Goal: Task Accomplishment & Management: Manage account settings

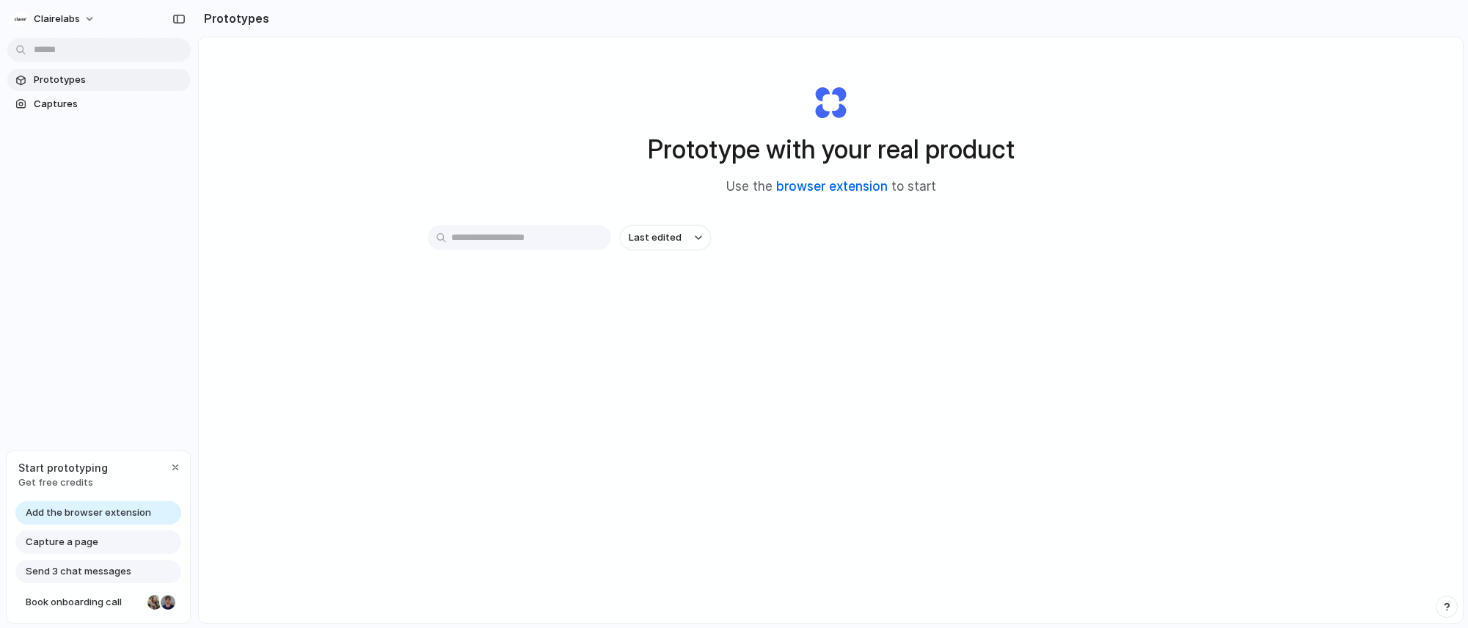
click at [851, 186] on link "browser extension" at bounding box center [832, 186] width 112 height 15
click at [832, 387] on div "AI Navigation Assistant for Grading 6m" at bounding box center [831, 334] width 807 height 142
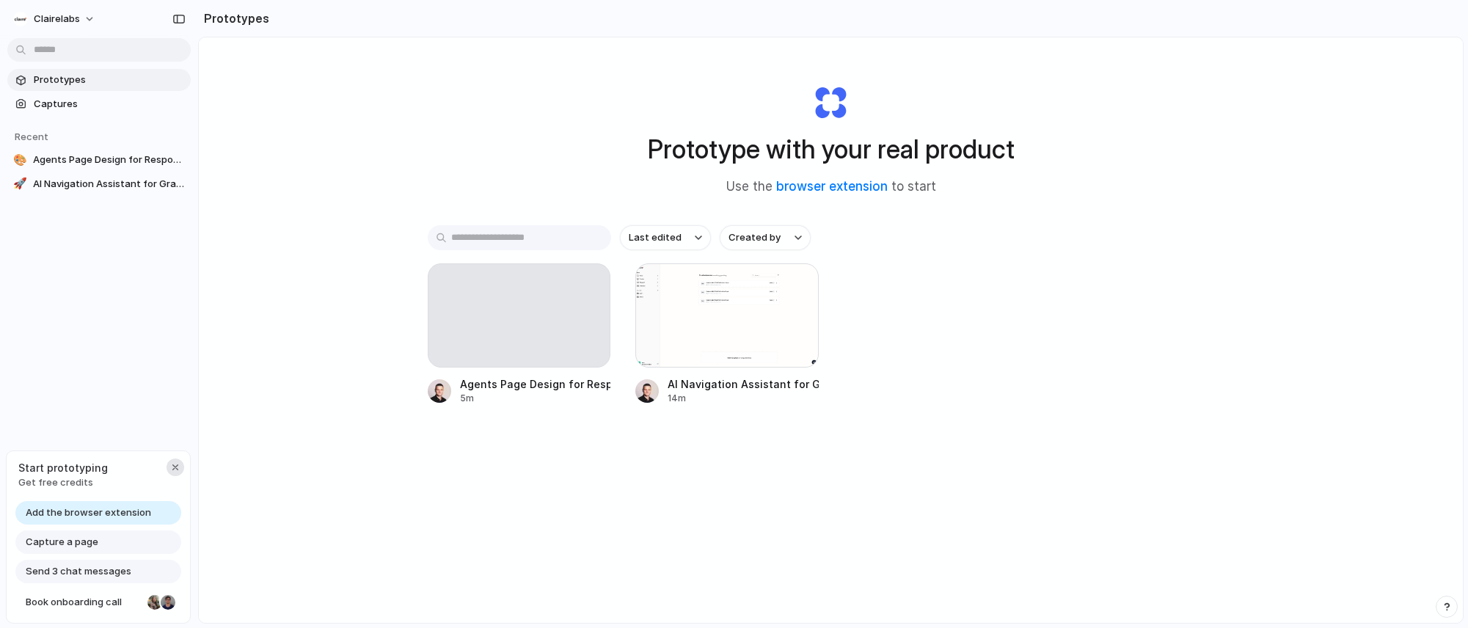
click at [174, 468] on div "button" at bounding box center [176, 468] width 12 height 12
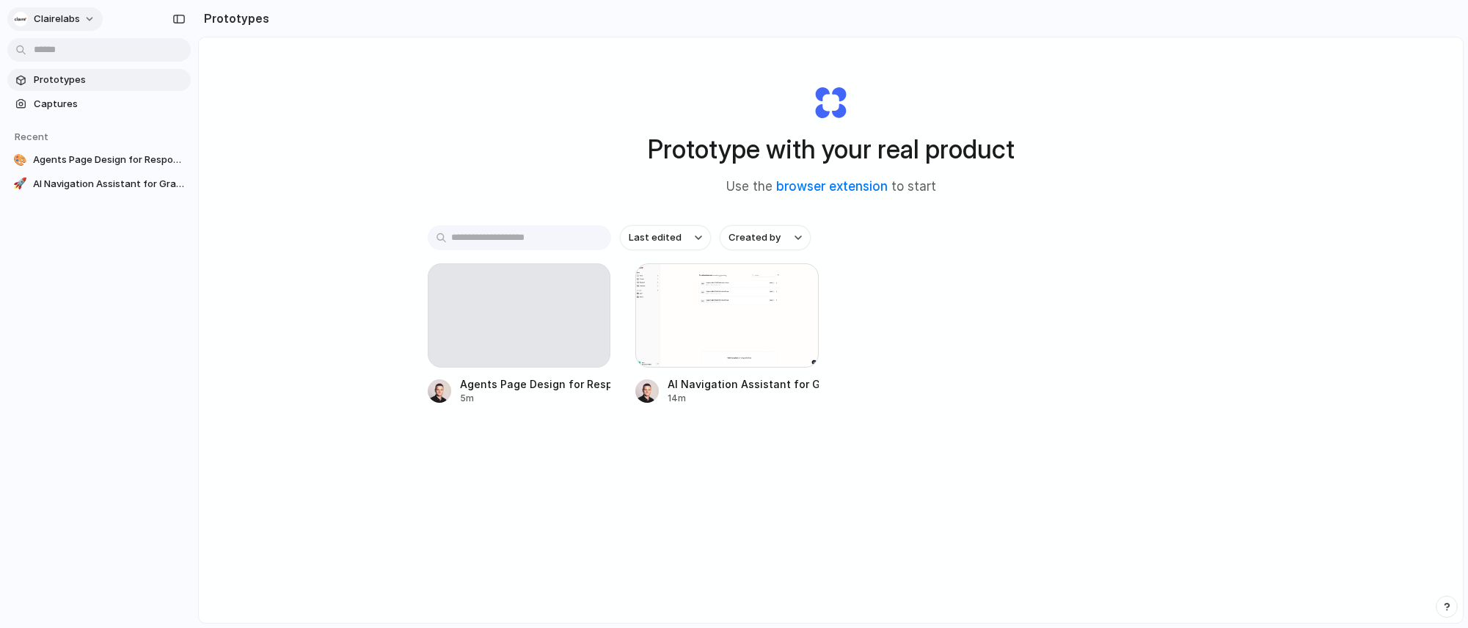
click at [87, 19] on button "clairelabs" at bounding box center [54, 18] width 95 height 23
click at [72, 40] on li "Settings" at bounding box center [71, 51] width 122 height 23
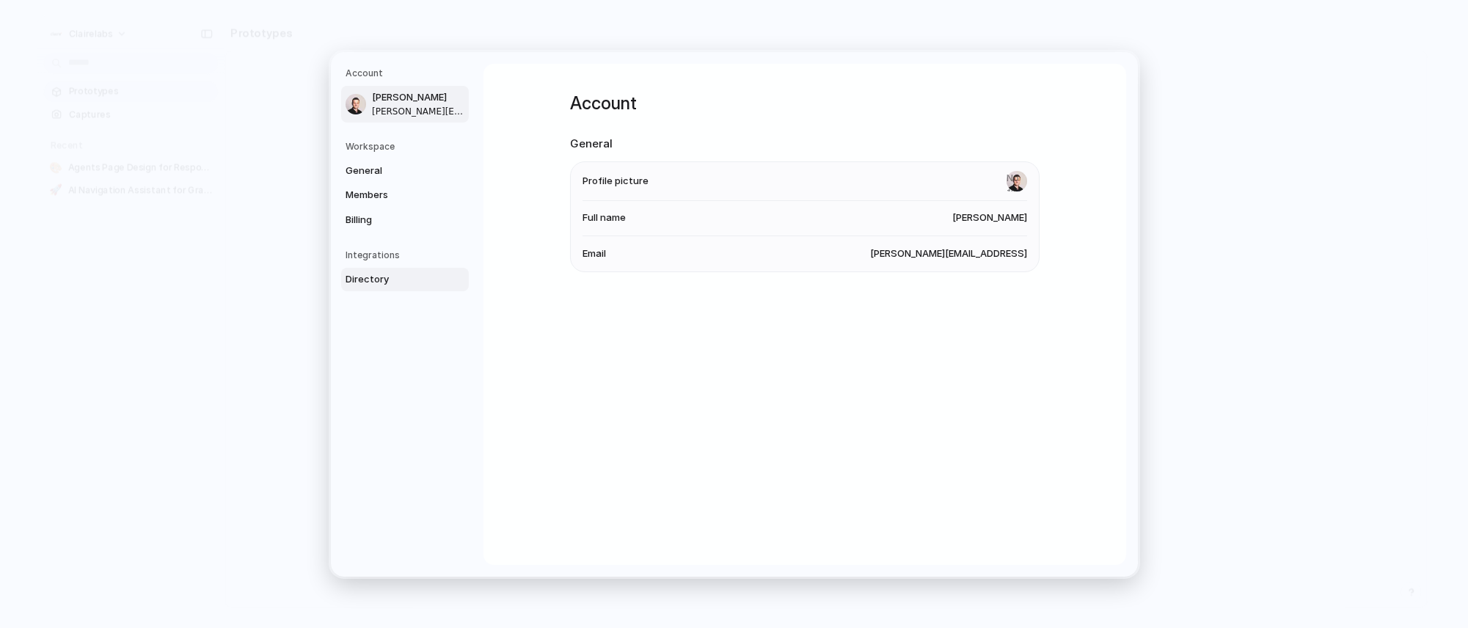
click at [398, 276] on span "Directory" at bounding box center [393, 279] width 94 height 15
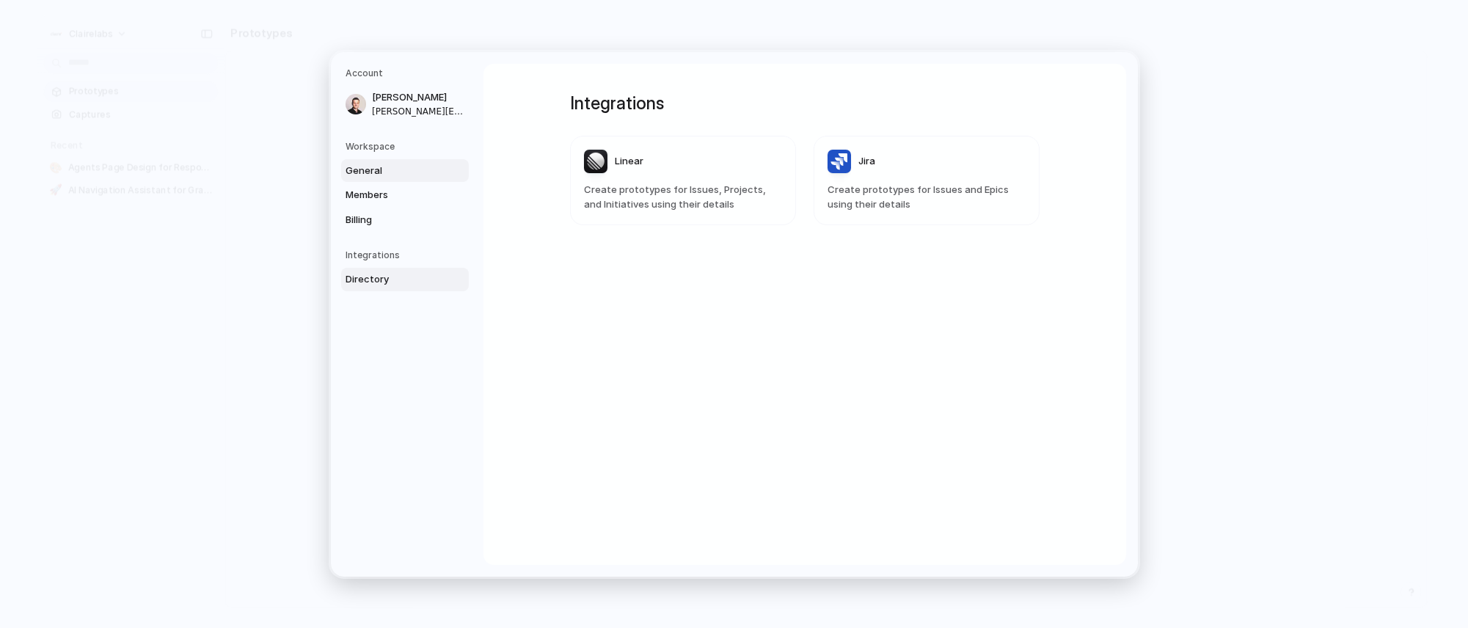
click at [402, 164] on span "General" at bounding box center [393, 170] width 94 height 15
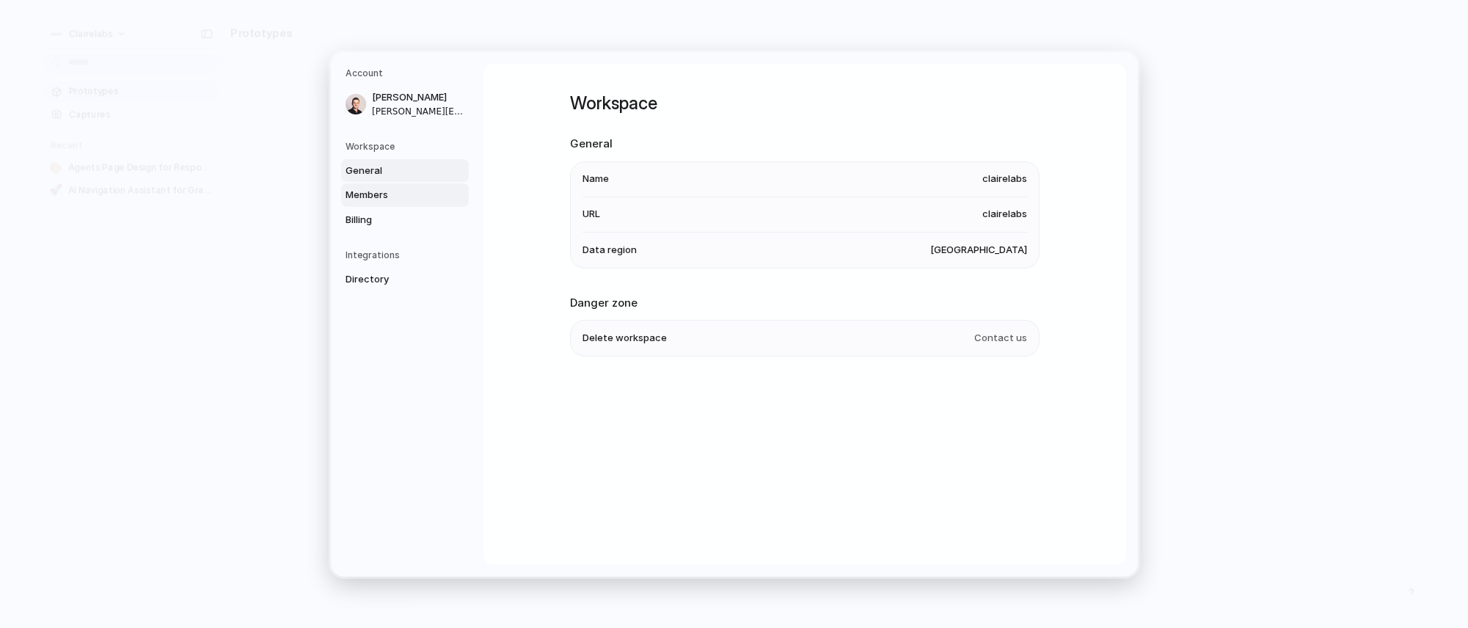
click at [398, 188] on span "Members" at bounding box center [393, 195] width 94 height 15
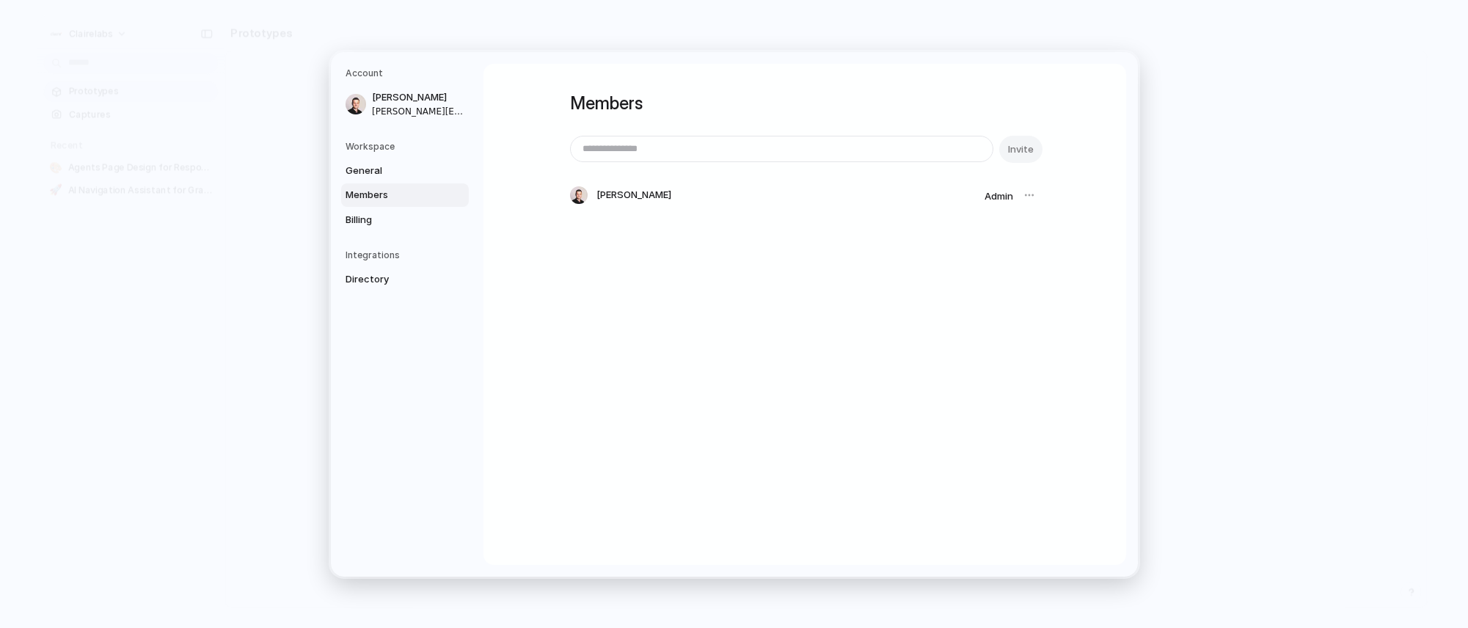
click at [387, 159] on div "General Members Billing" at bounding box center [407, 195] width 123 height 73
drag, startPoint x: 351, startPoint y: 167, endPoint x: 379, endPoint y: 169, distance: 28.7
click at [351, 167] on span "General" at bounding box center [393, 170] width 94 height 15
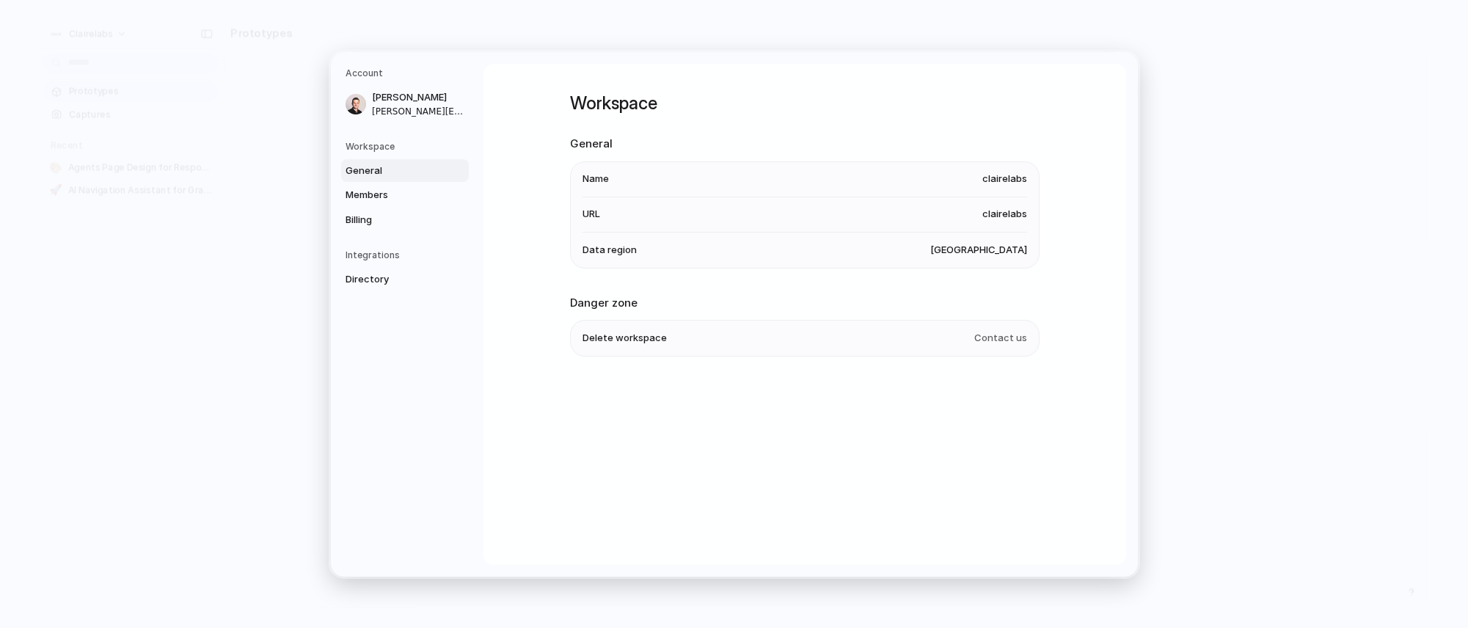
click at [1004, 334] on span "Contact us" at bounding box center [1001, 338] width 53 height 15
click at [599, 338] on span "Delete workspace" at bounding box center [625, 338] width 84 height 15
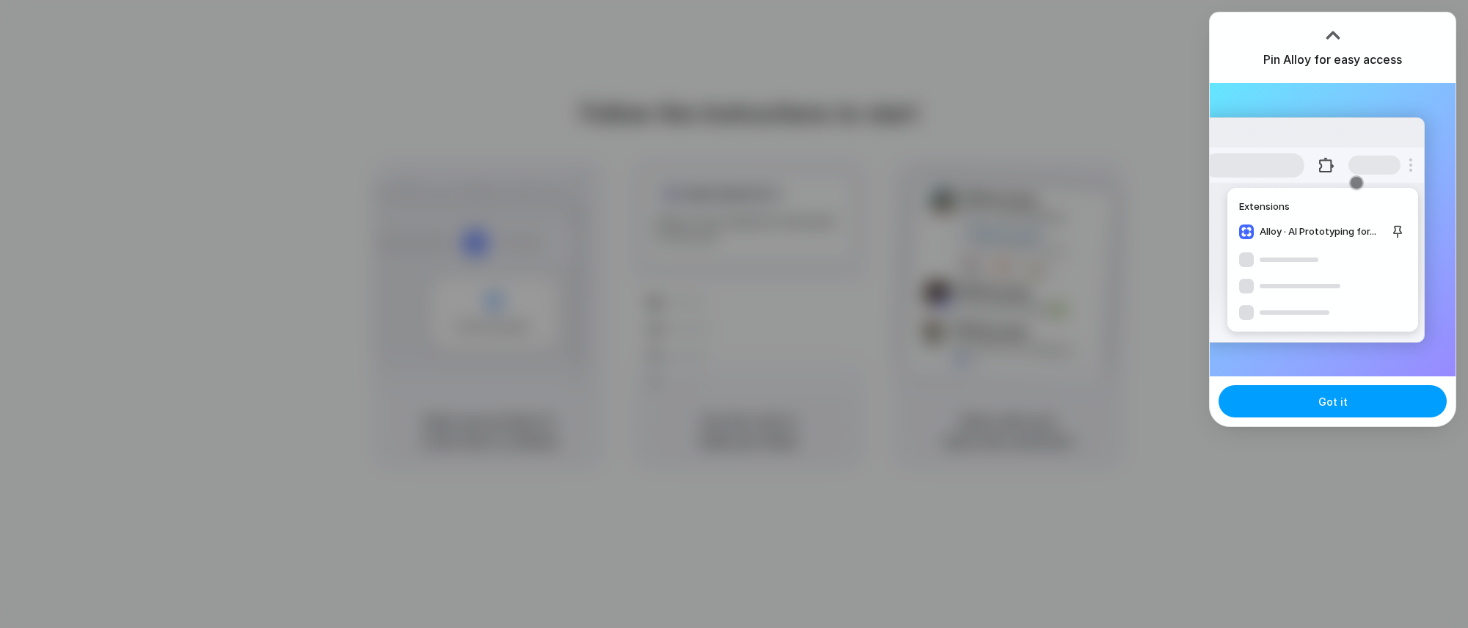
click at [1339, 405] on span "Got it" at bounding box center [1333, 401] width 29 height 15
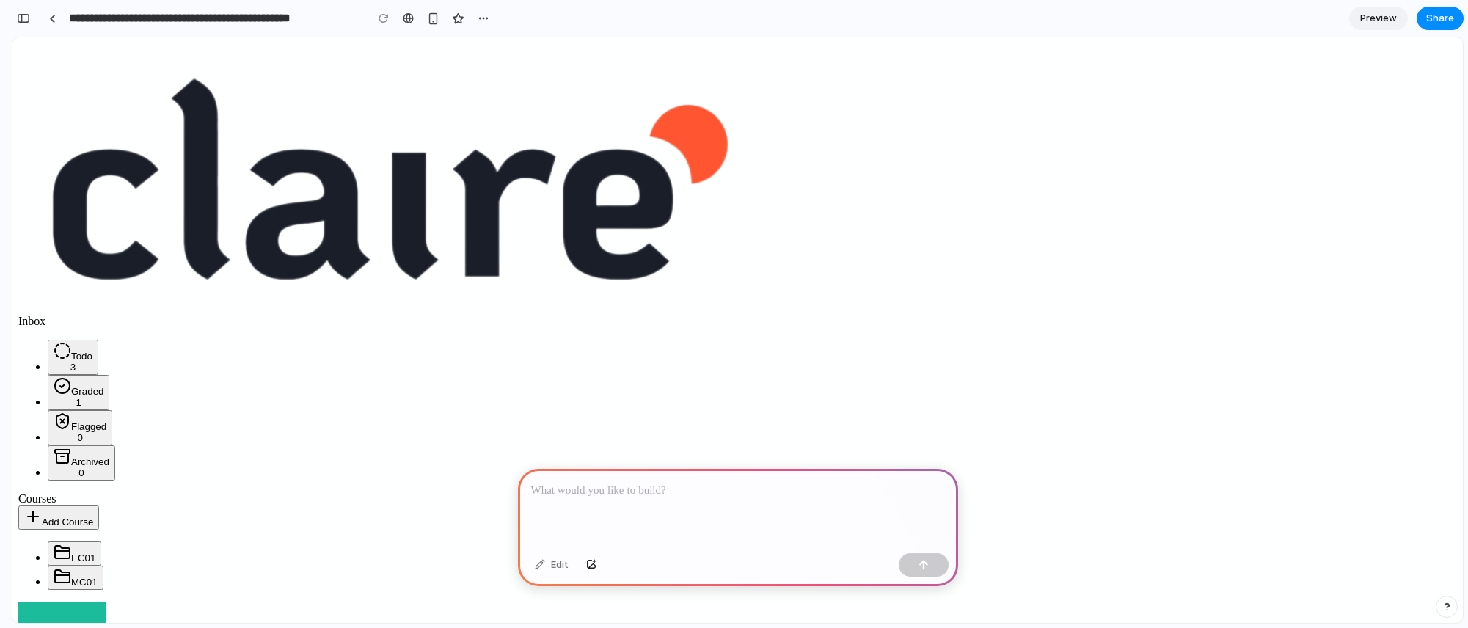
click at [589, 482] on p at bounding box center [738, 491] width 414 height 18
click at [589, 487] on p at bounding box center [738, 491] width 414 height 18
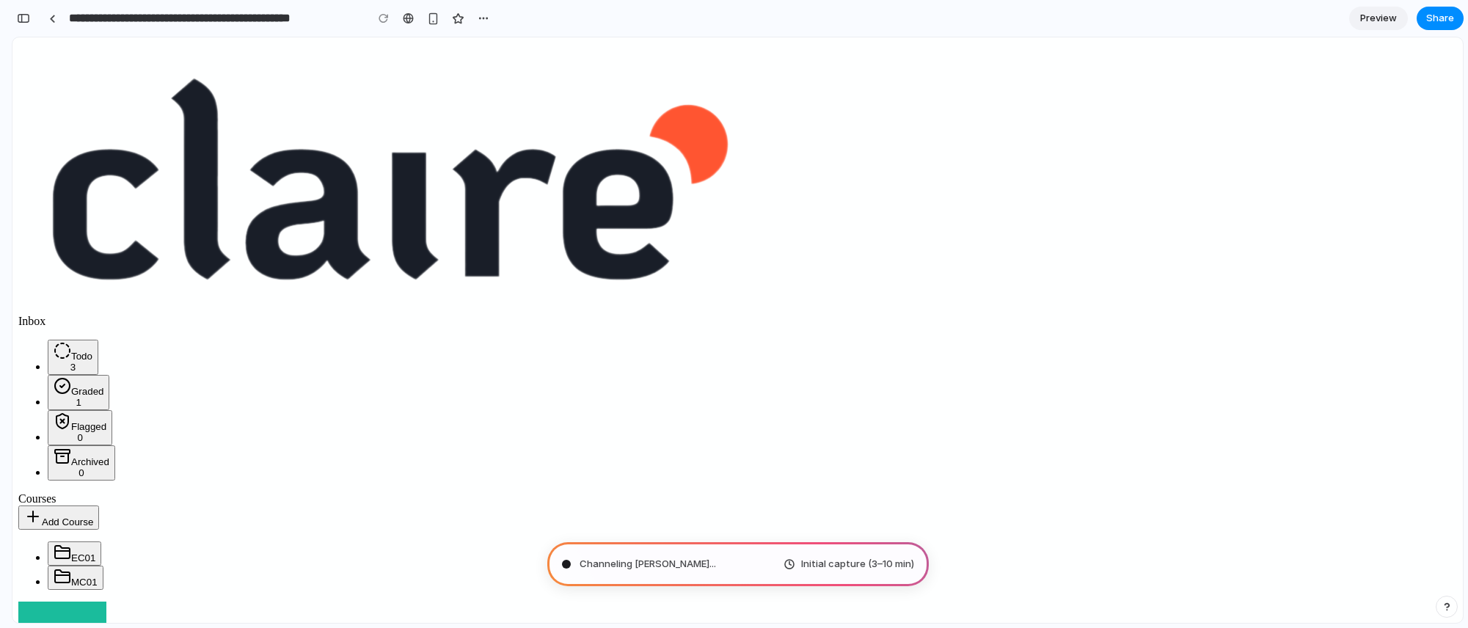
click at [101, 542] on button "EC01" at bounding box center [75, 554] width 54 height 24
click at [100, 566] on button "MC01" at bounding box center [76, 578] width 56 height 24
type input "**********"
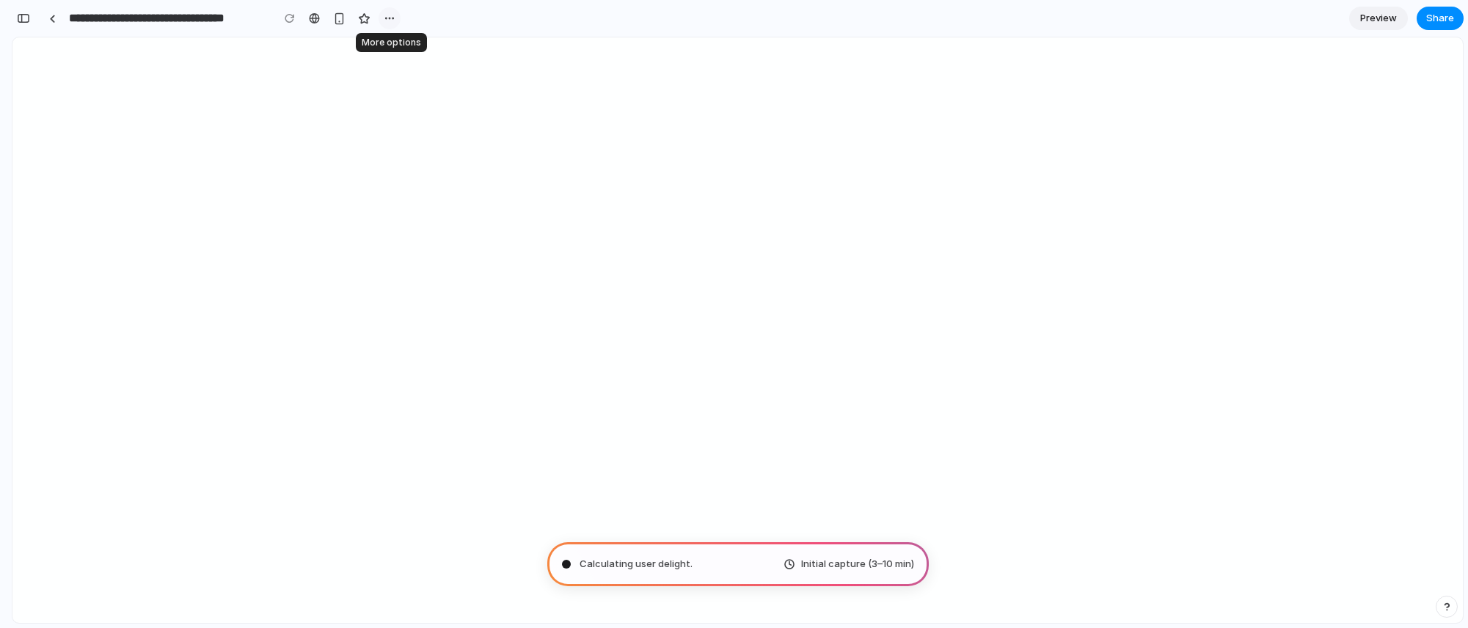
scroll to position [2, 0]
click at [387, 18] on div "button" at bounding box center [390, 18] width 12 height 12
click at [391, 18] on div "Duplicate Delete" at bounding box center [734, 314] width 1468 height 628
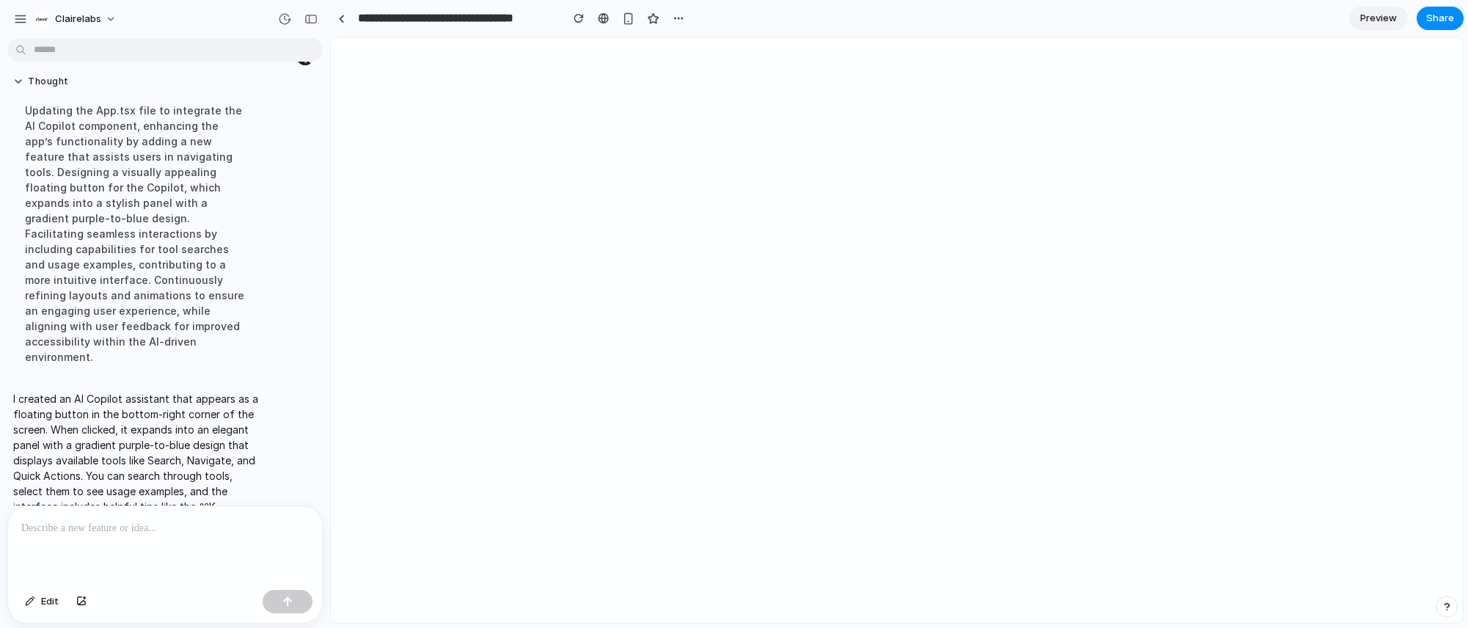
scroll to position [125, 0]
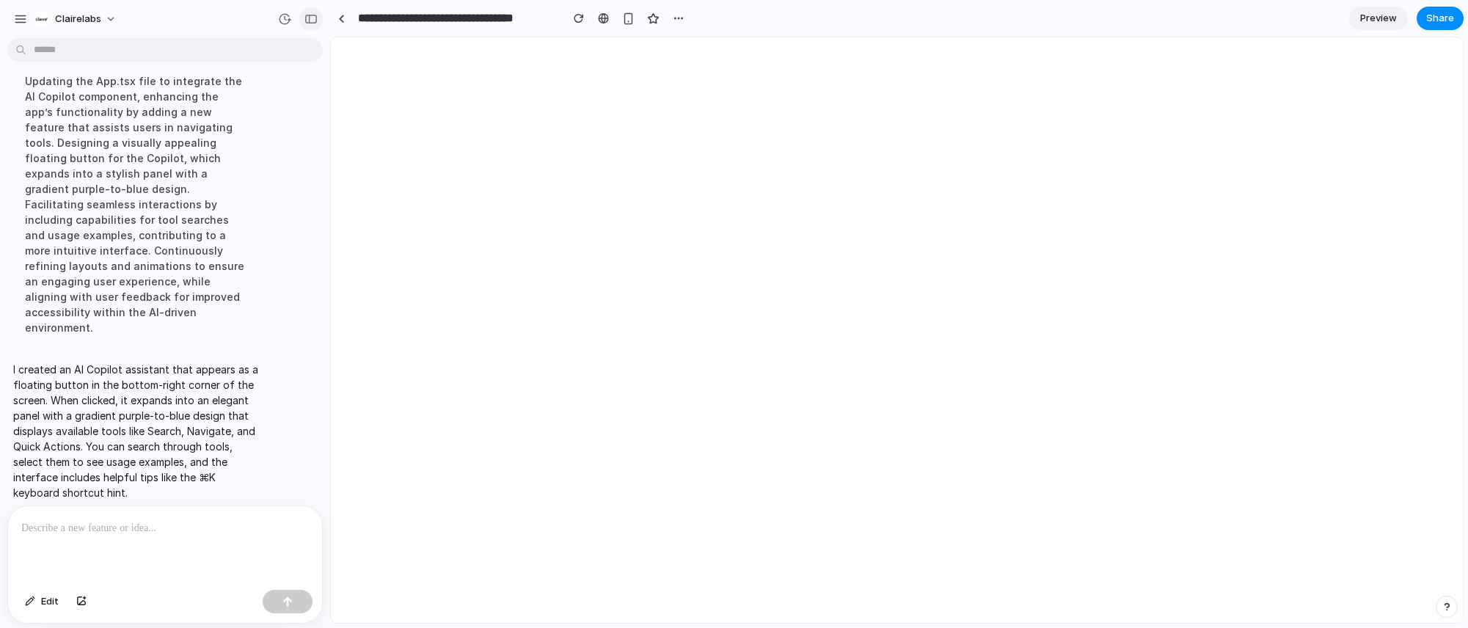
click at [311, 23] on div "button" at bounding box center [311, 19] width 13 height 10
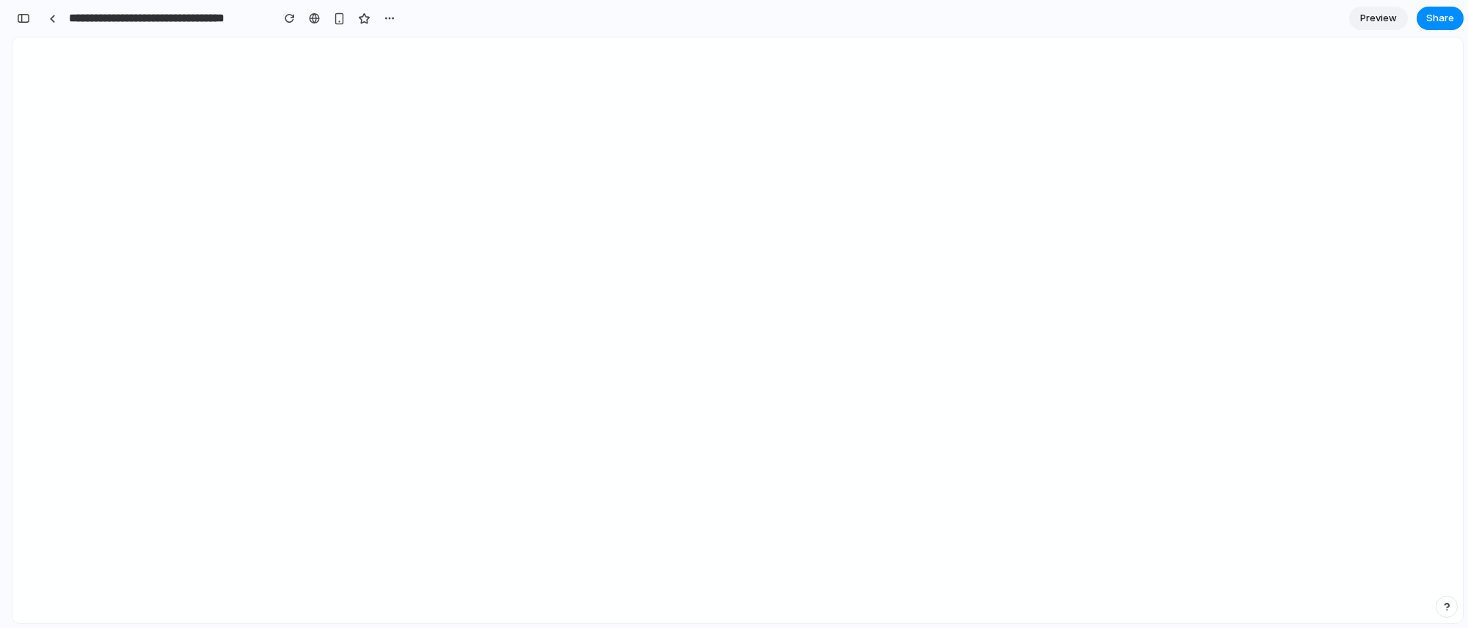
click at [1450, 608] on div "button" at bounding box center [1447, 607] width 10 height 10
click at [1450, 608] on div "button" at bounding box center [1447, 607] width 12 height 18
click at [27, 15] on div "button" at bounding box center [23, 18] width 13 height 10
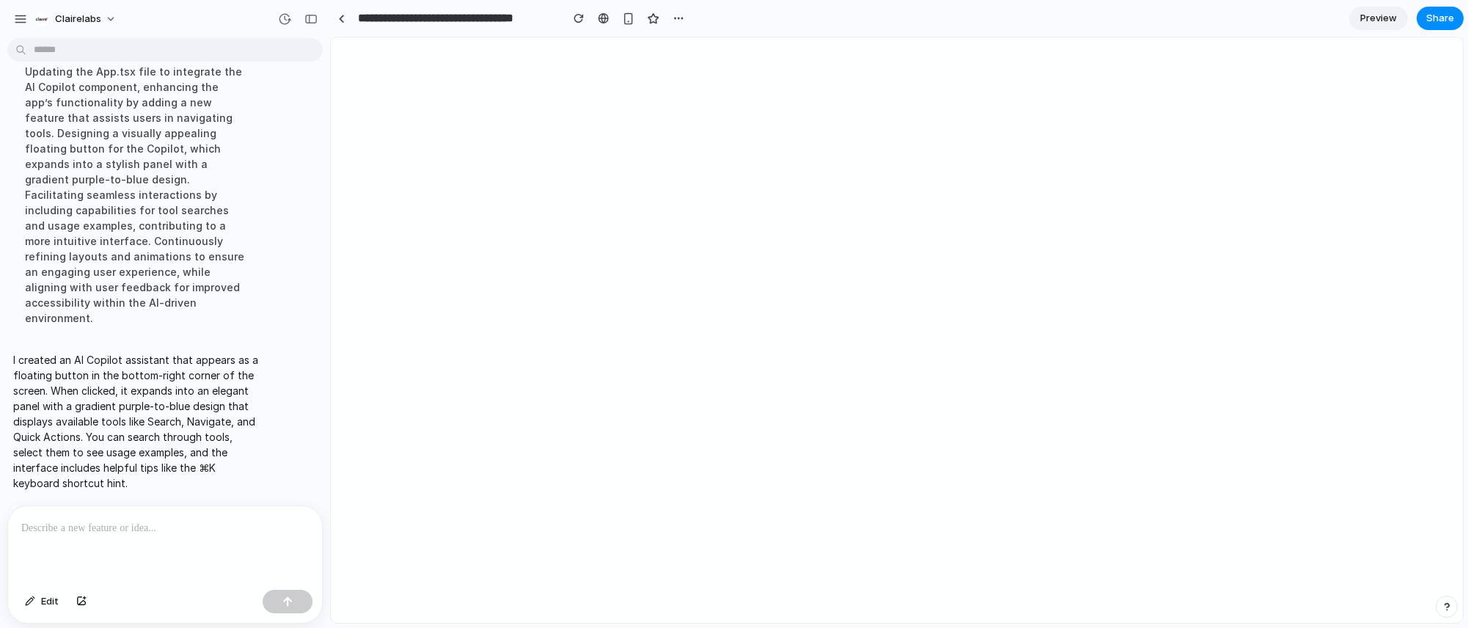
scroll to position [125, 0]
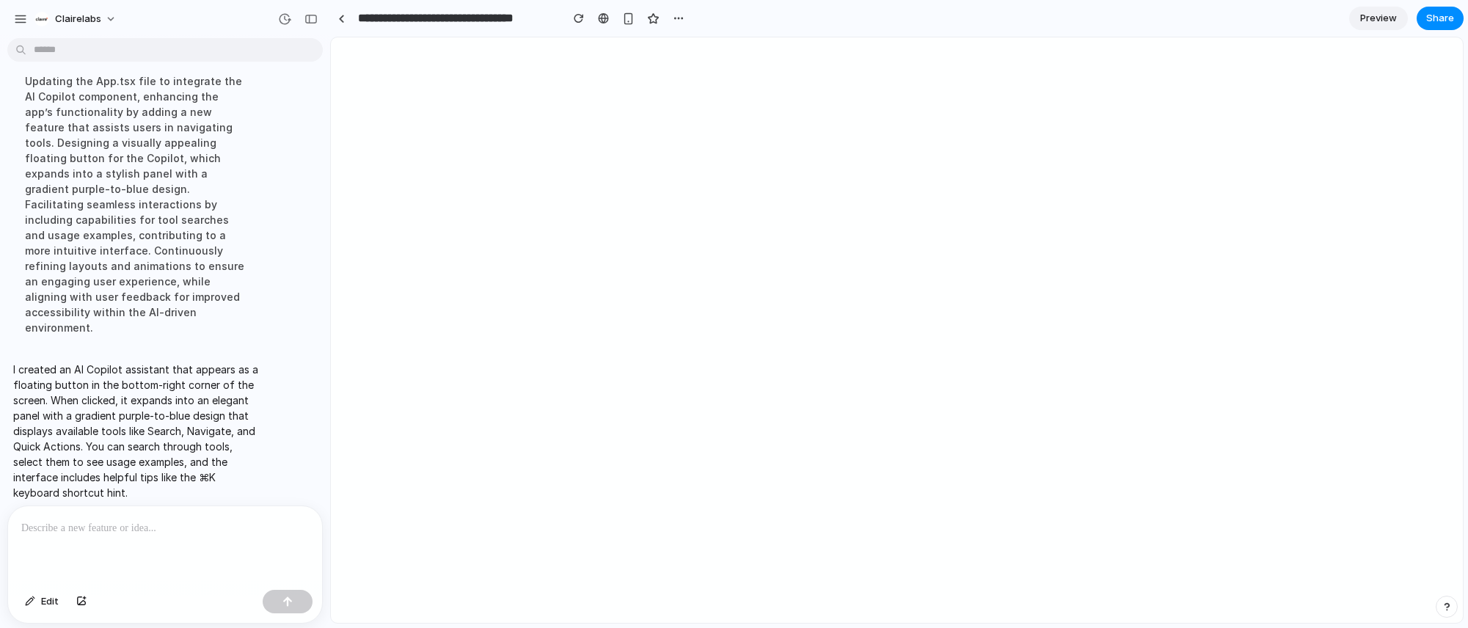
click at [114, 531] on p at bounding box center [165, 529] width 288 height 18
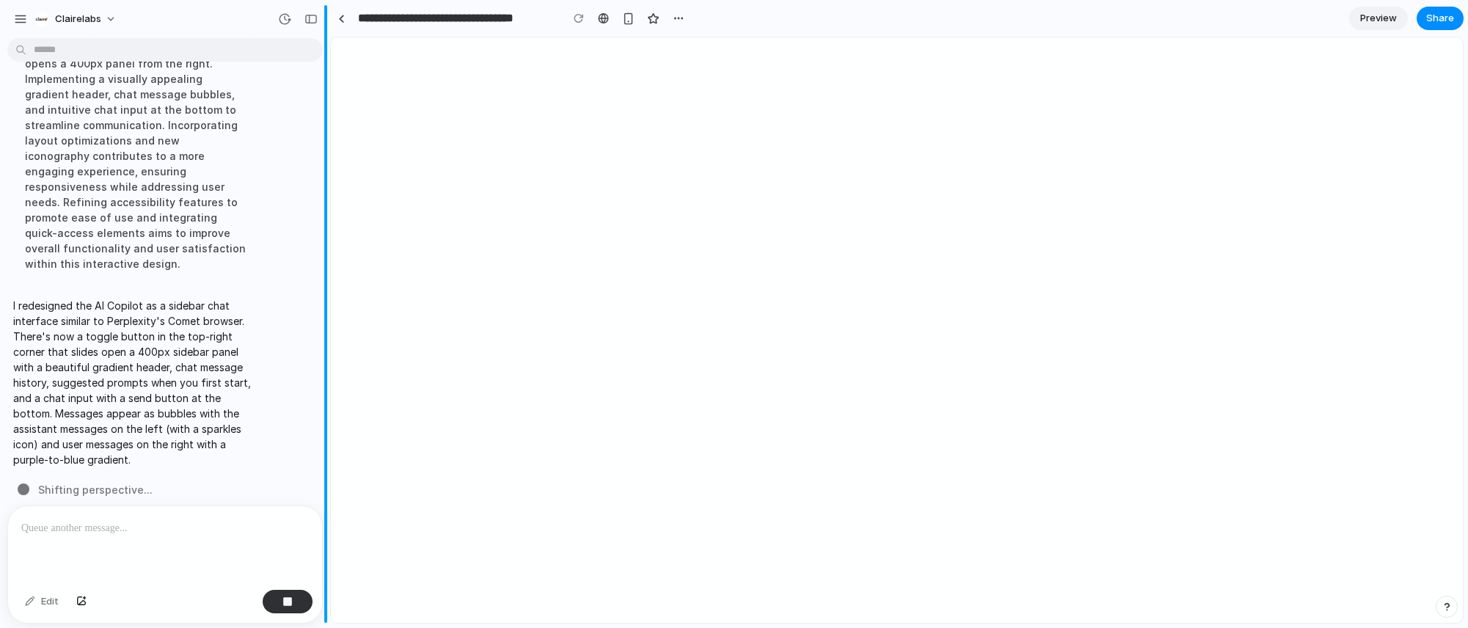
scroll to position [429, 0]
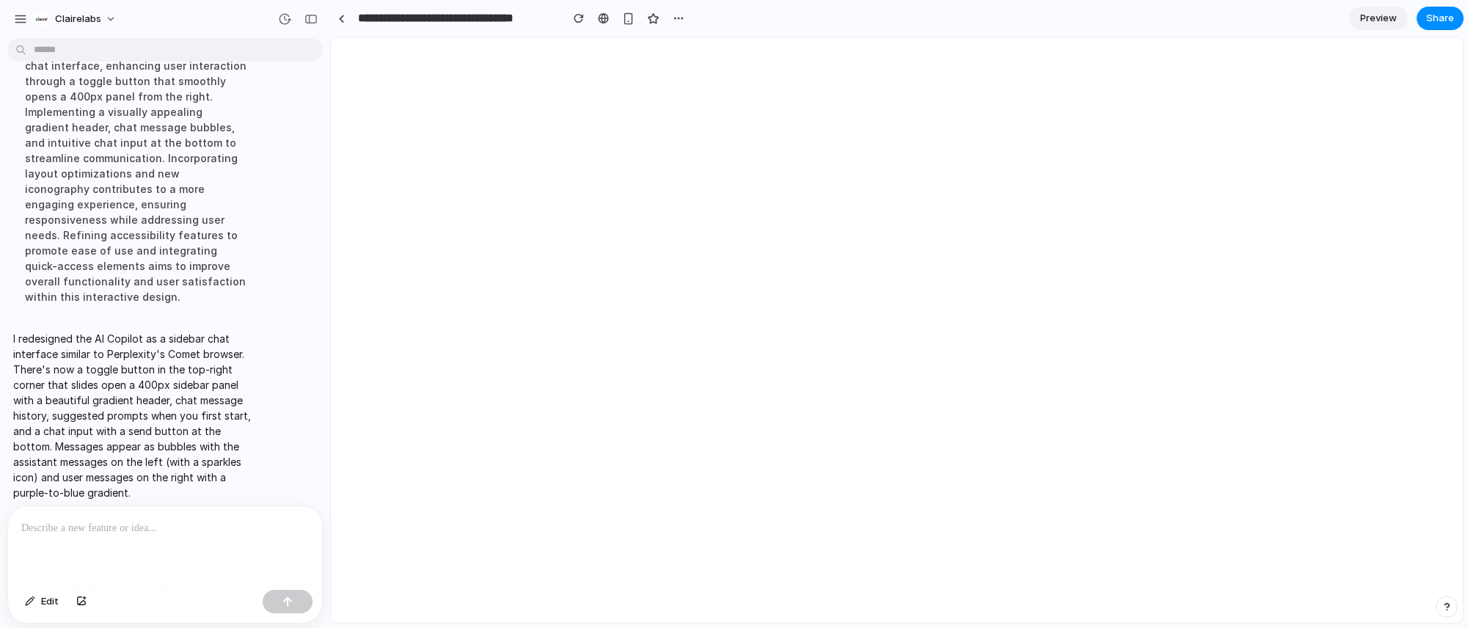
click at [107, 537] on div at bounding box center [165, 545] width 314 height 78
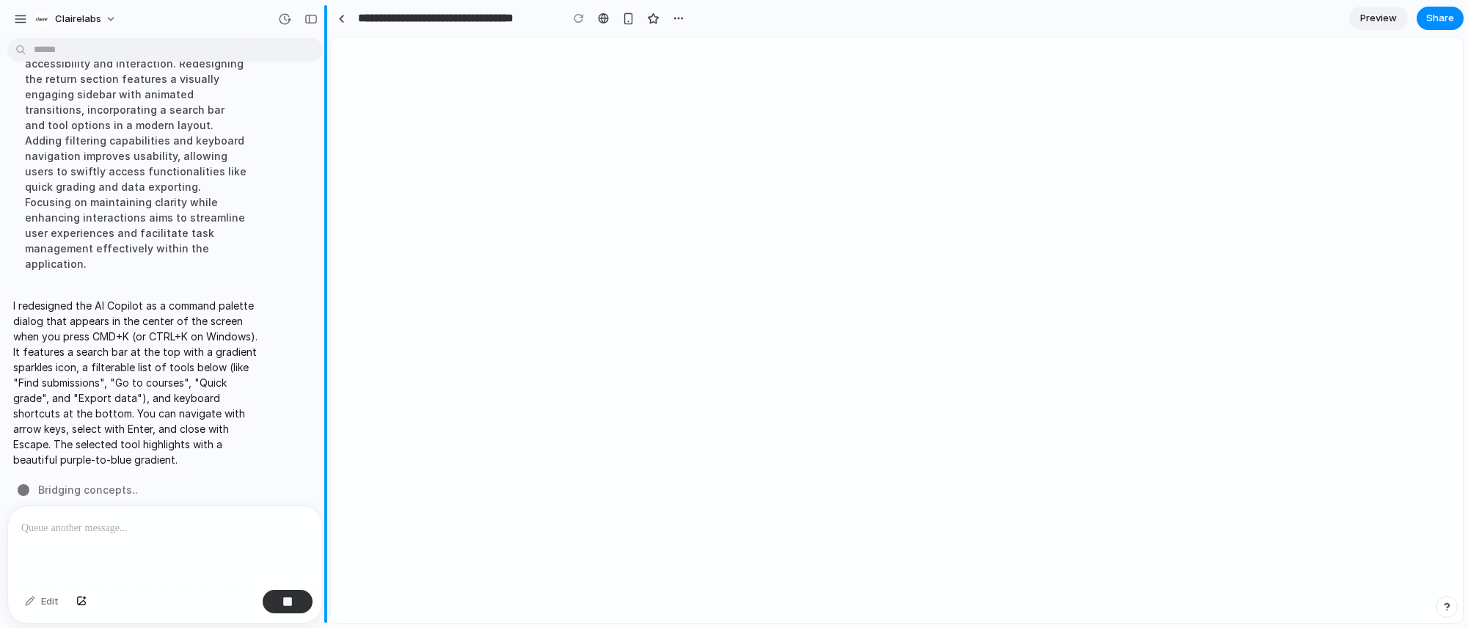
scroll to position [748, 0]
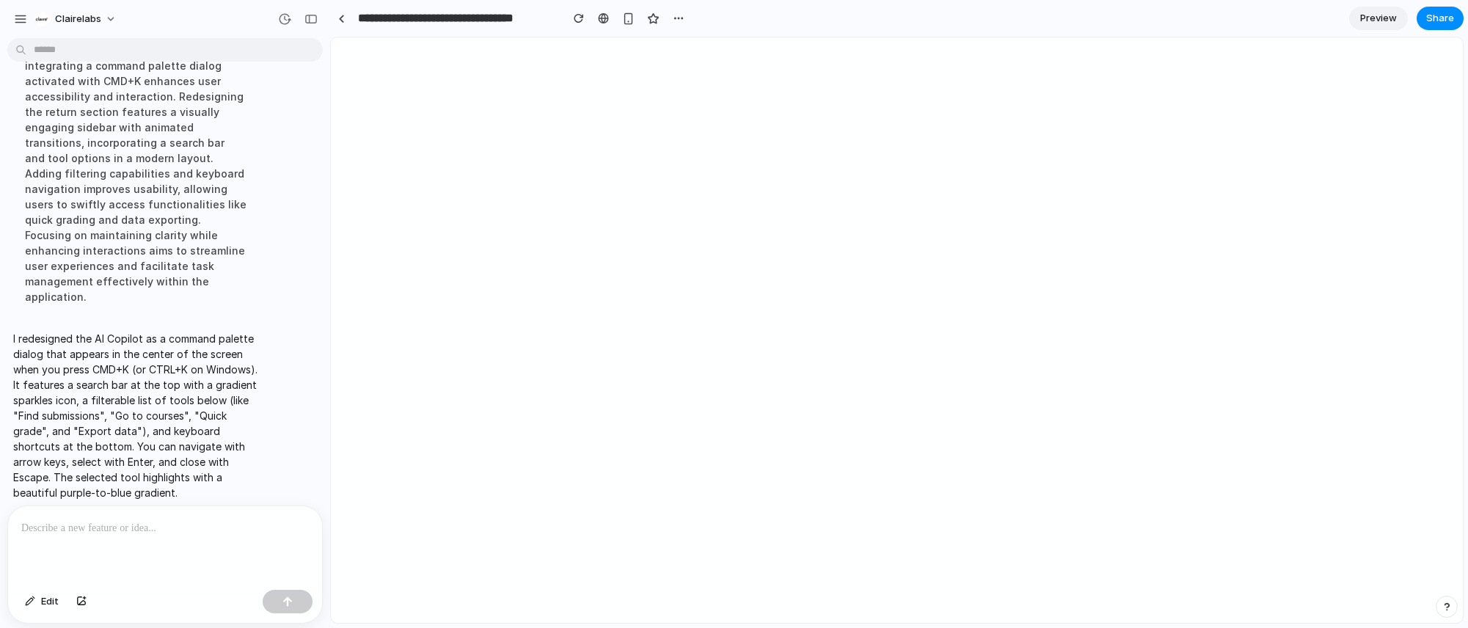
click at [112, 532] on div at bounding box center [165, 545] width 314 height 78
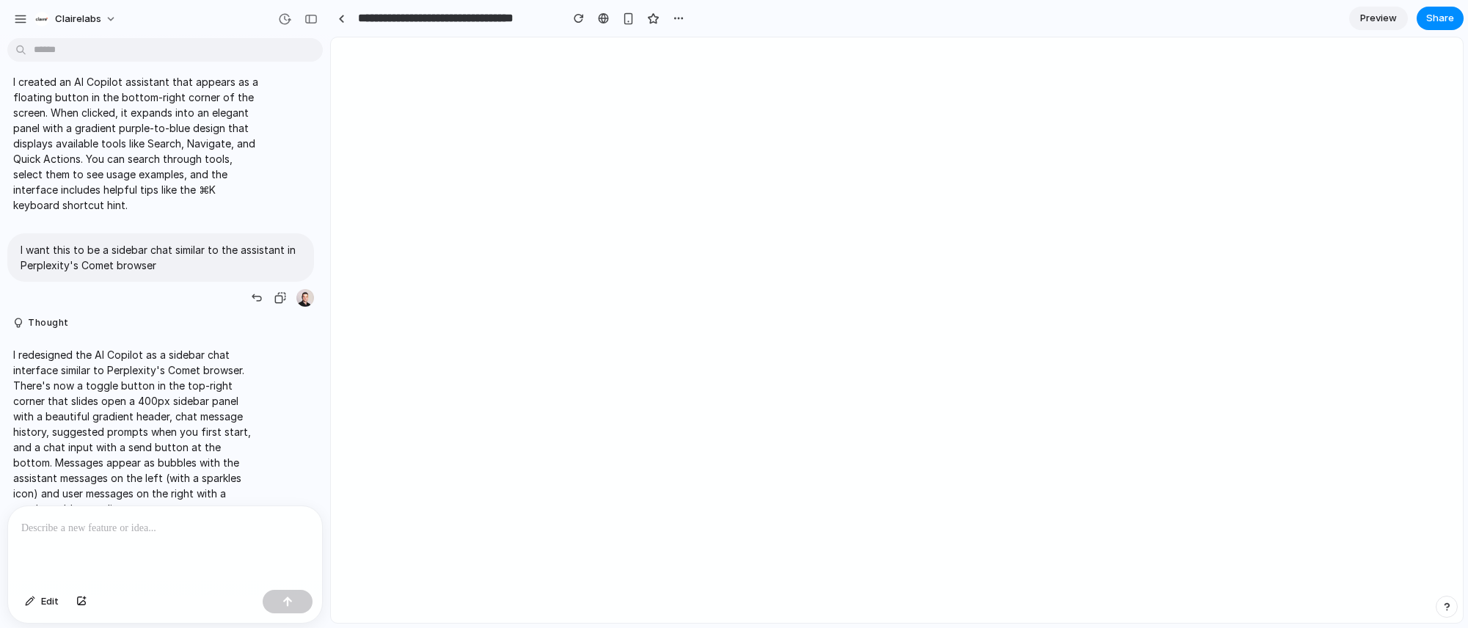
scroll to position [119, 0]
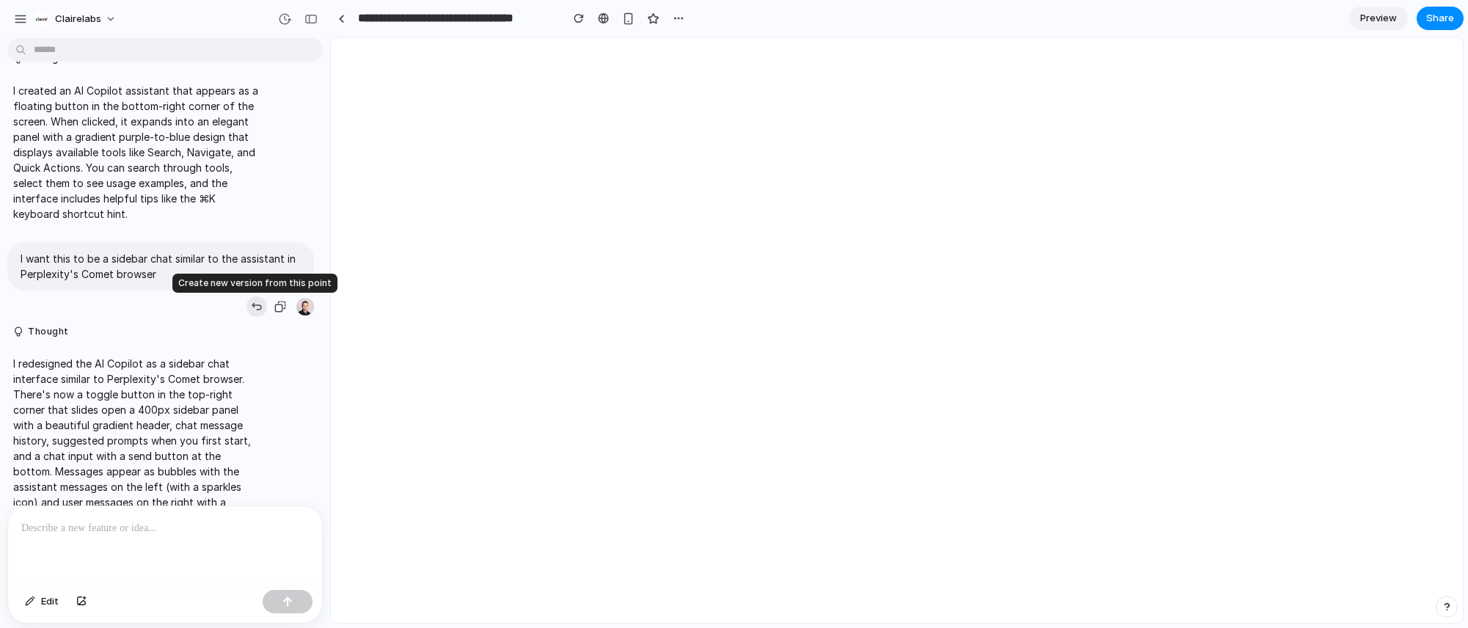
click at [251, 305] on div "button" at bounding box center [257, 307] width 12 height 12
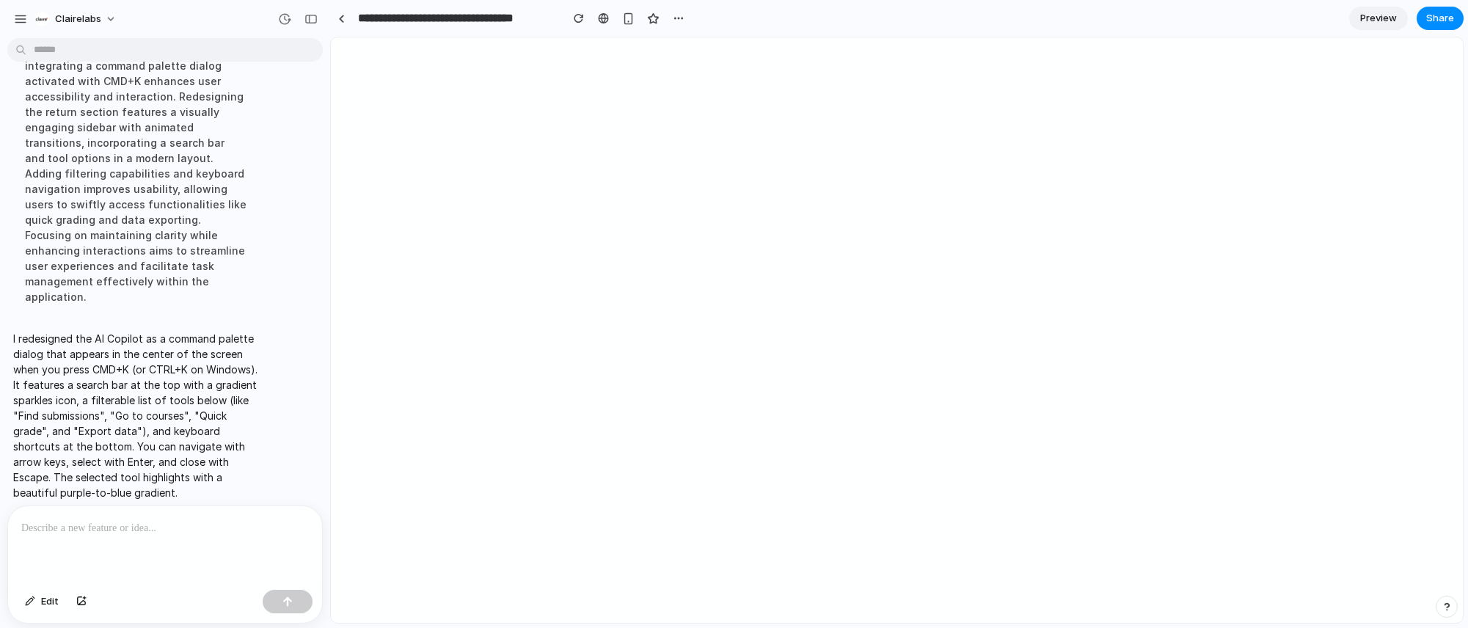
click at [156, 364] on p "I redesigned the AI Copilot as a command palette dialog that appears in the cen…" at bounding box center [135, 416] width 245 height 170
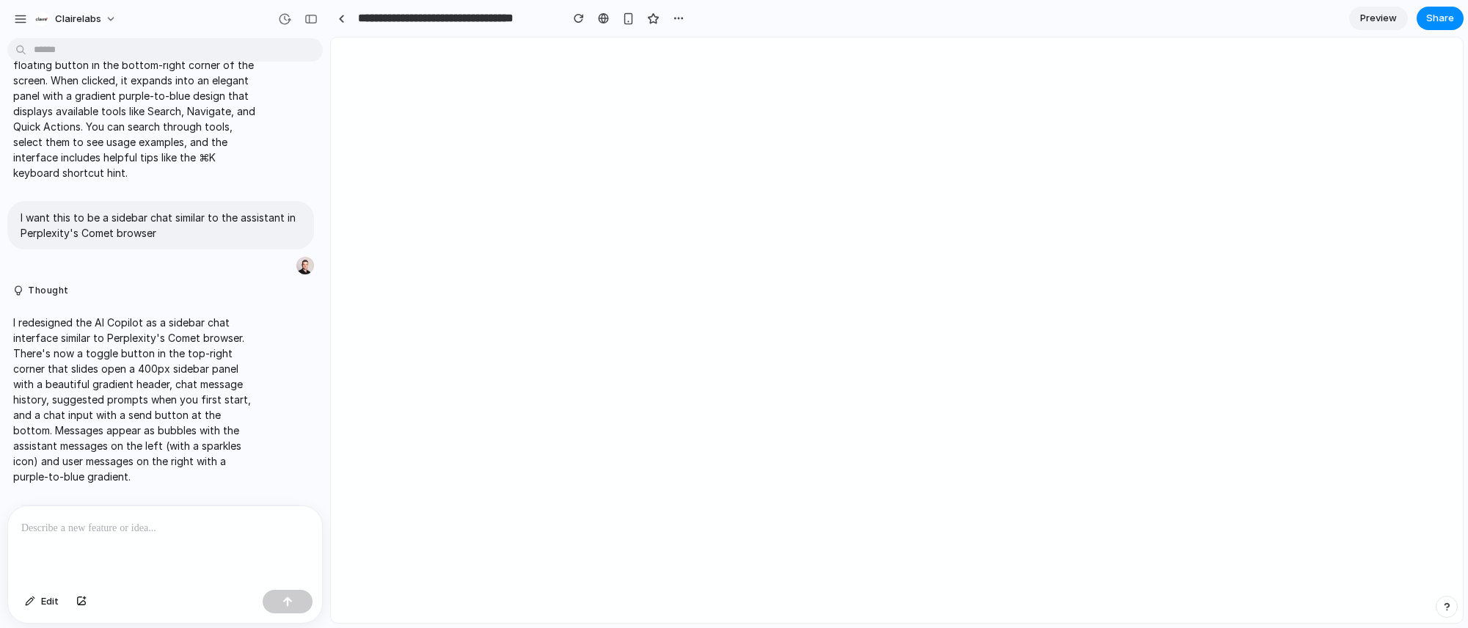
scroll to position [159, 0]
click at [251, 267] on div "button" at bounding box center [257, 267] width 12 height 12
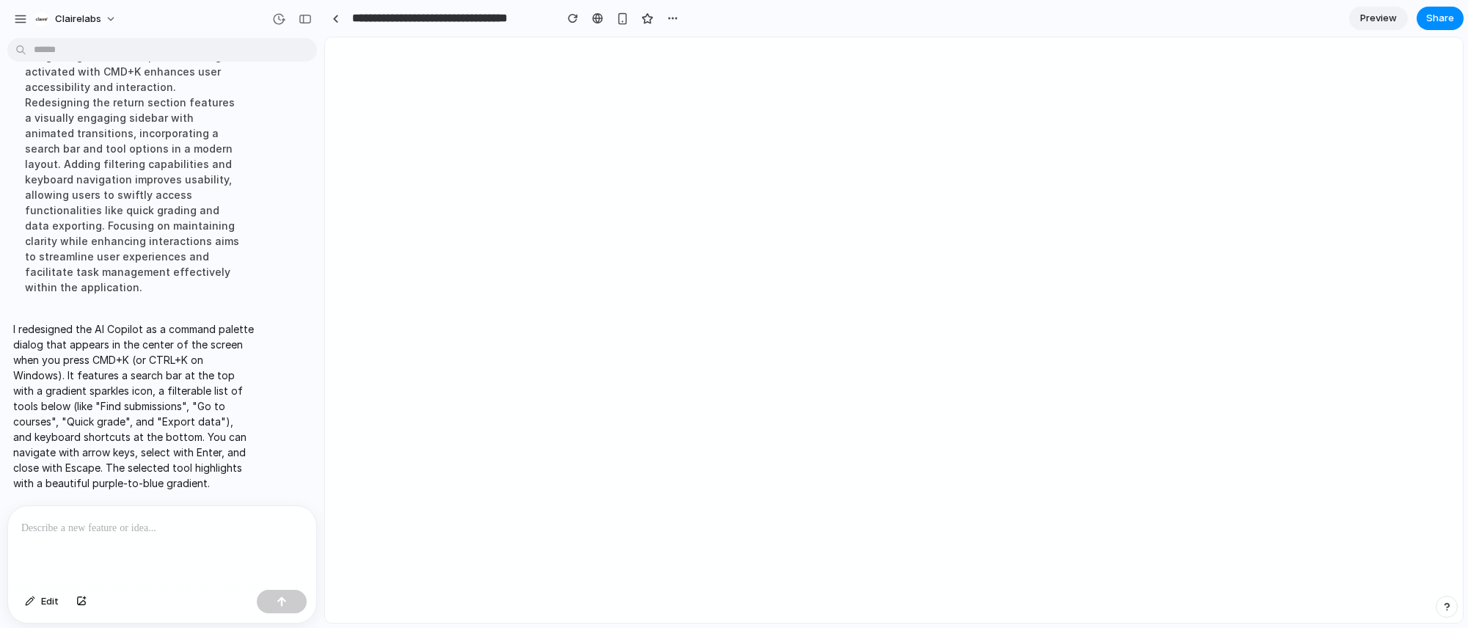
scroll to position [917, 0]
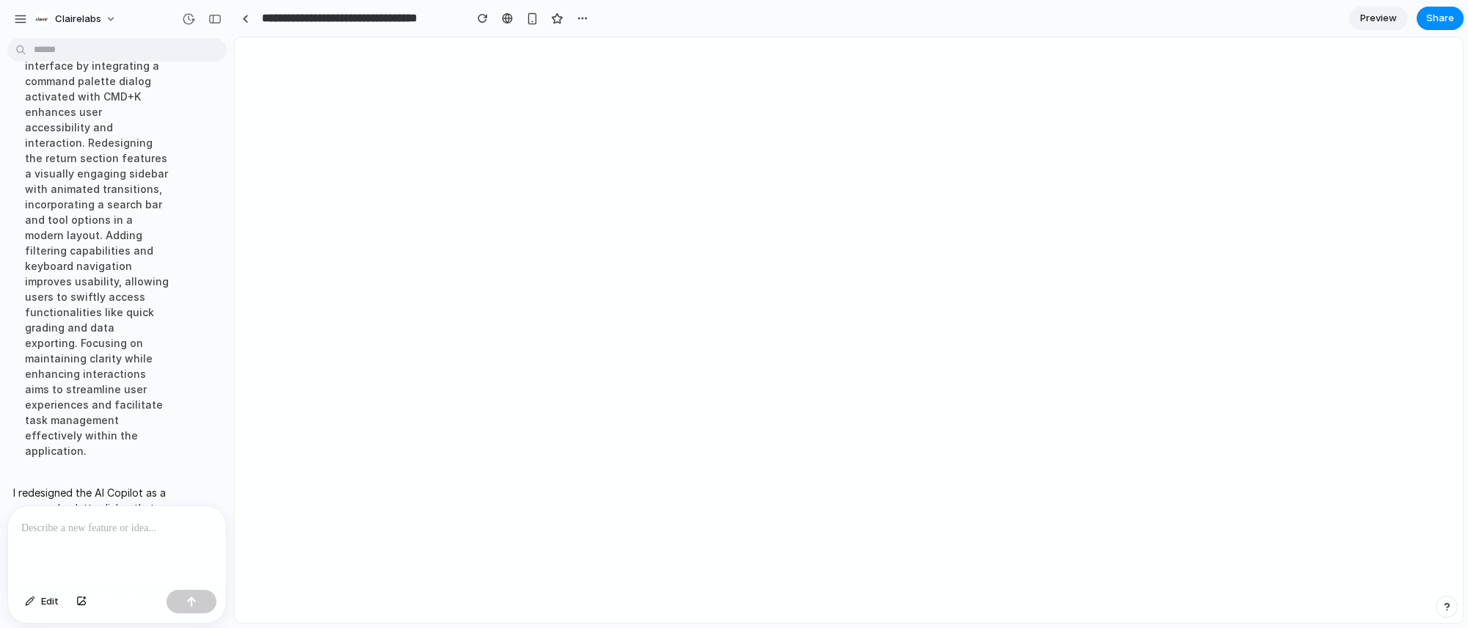
drag, startPoint x: 327, startPoint y: 57, endPoint x: 234, endPoint y: 62, distance: 93.3
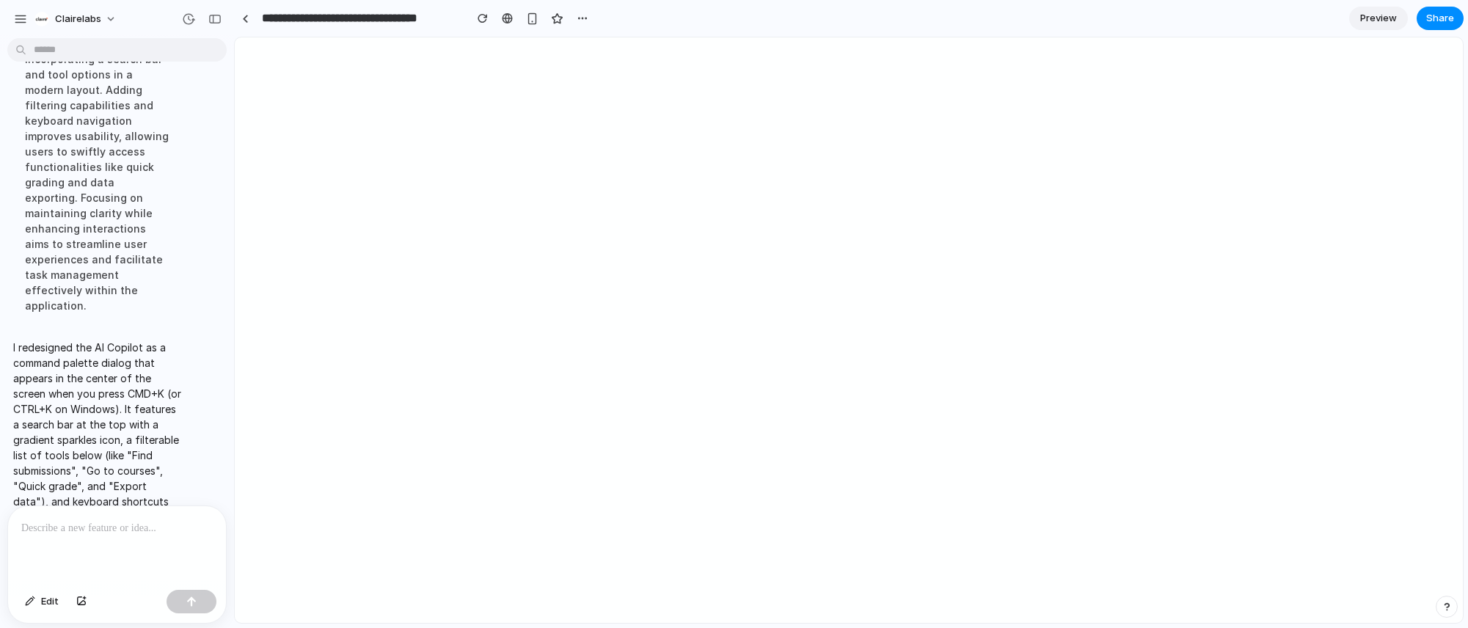
scroll to position [1148, 0]
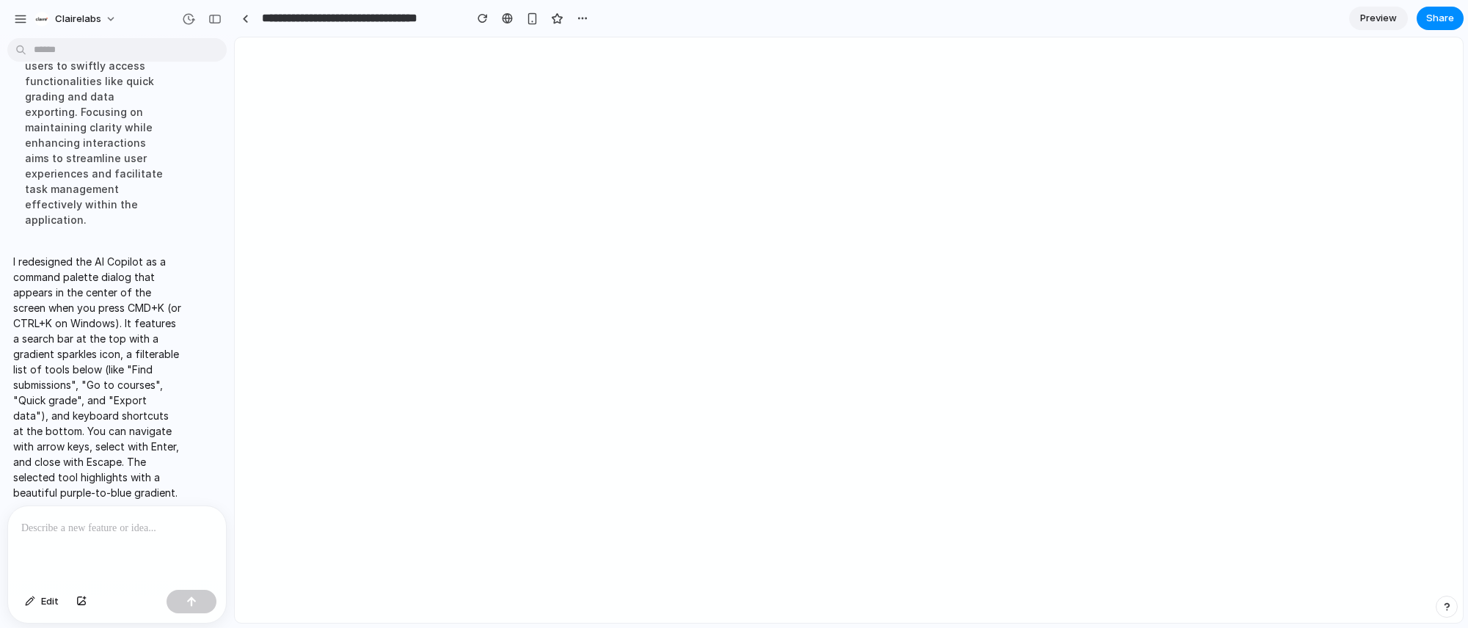
click at [112, 546] on div at bounding box center [117, 545] width 218 height 78
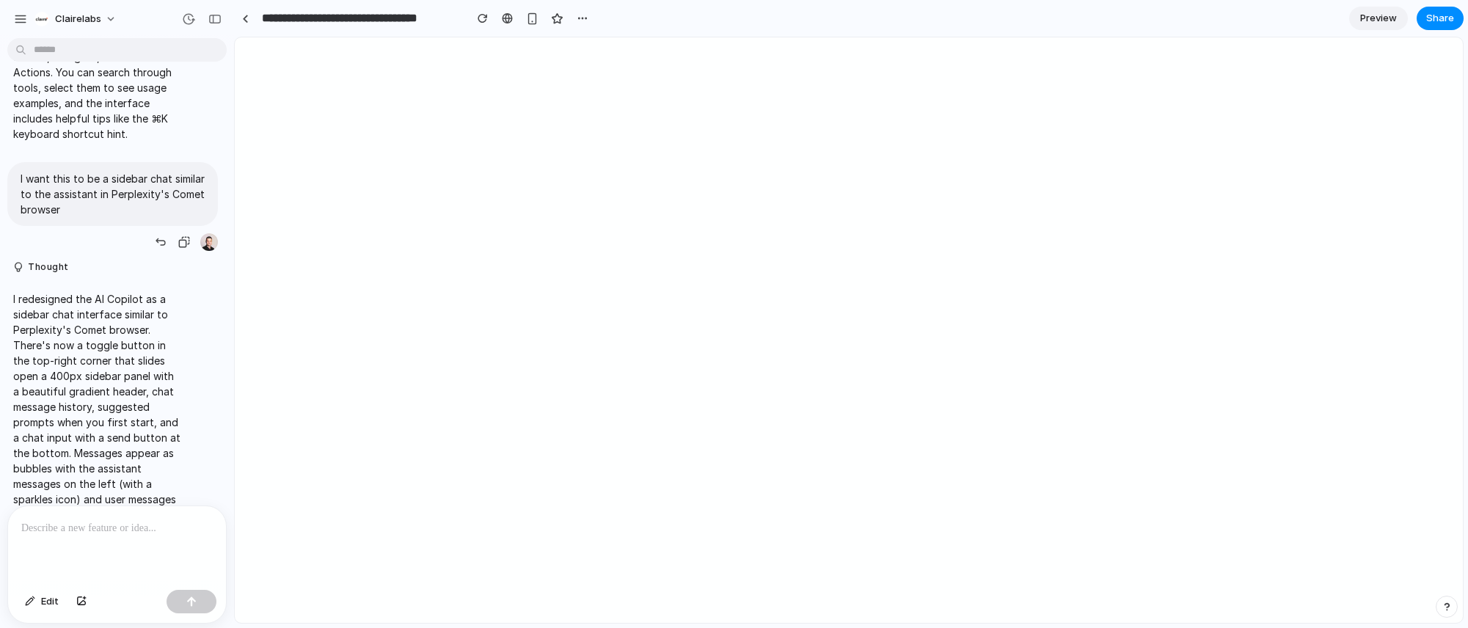
scroll to position [258, 0]
click at [118, 188] on p "I want this to be a sidebar chat similar to the assistant in Perplexity's Comet…" at bounding box center [113, 197] width 184 height 46
click at [182, 245] on div "button" at bounding box center [184, 245] width 12 height 12
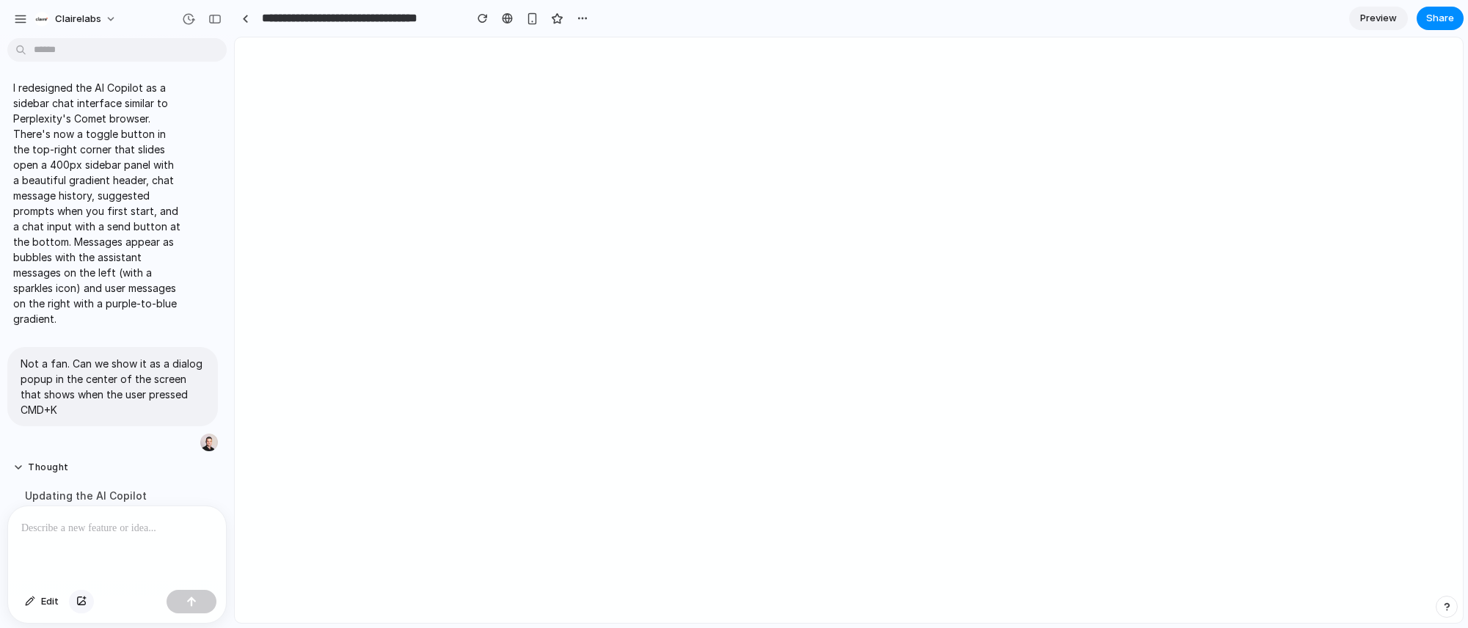
scroll to position [678, 0]
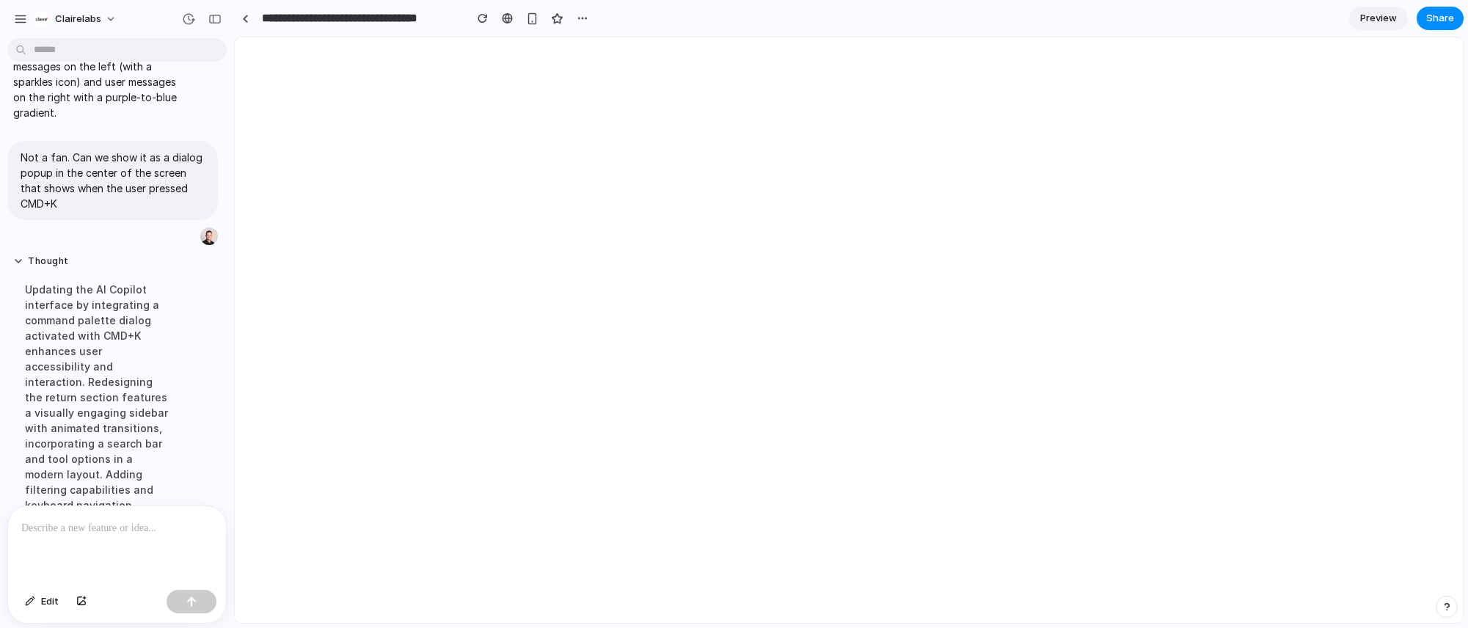
click at [88, 525] on p at bounding box center [114, 529] width 186 height 18
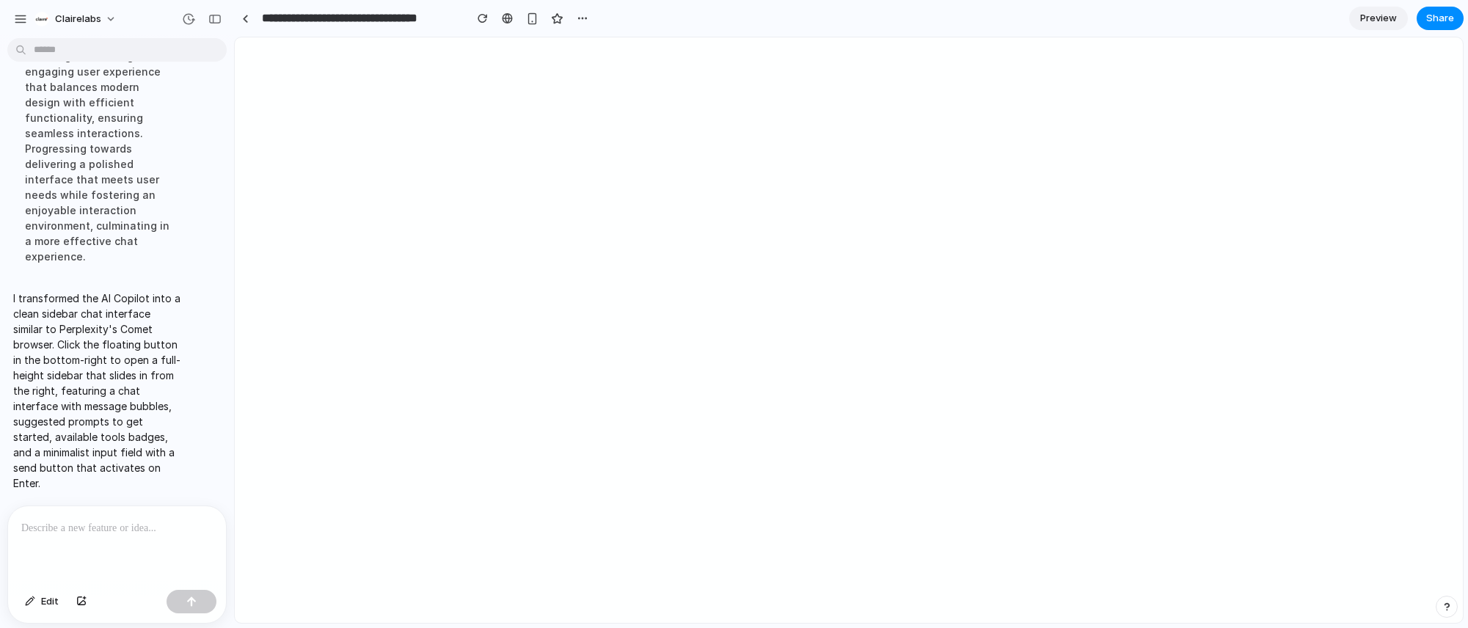
scroll to position [1591, 0]
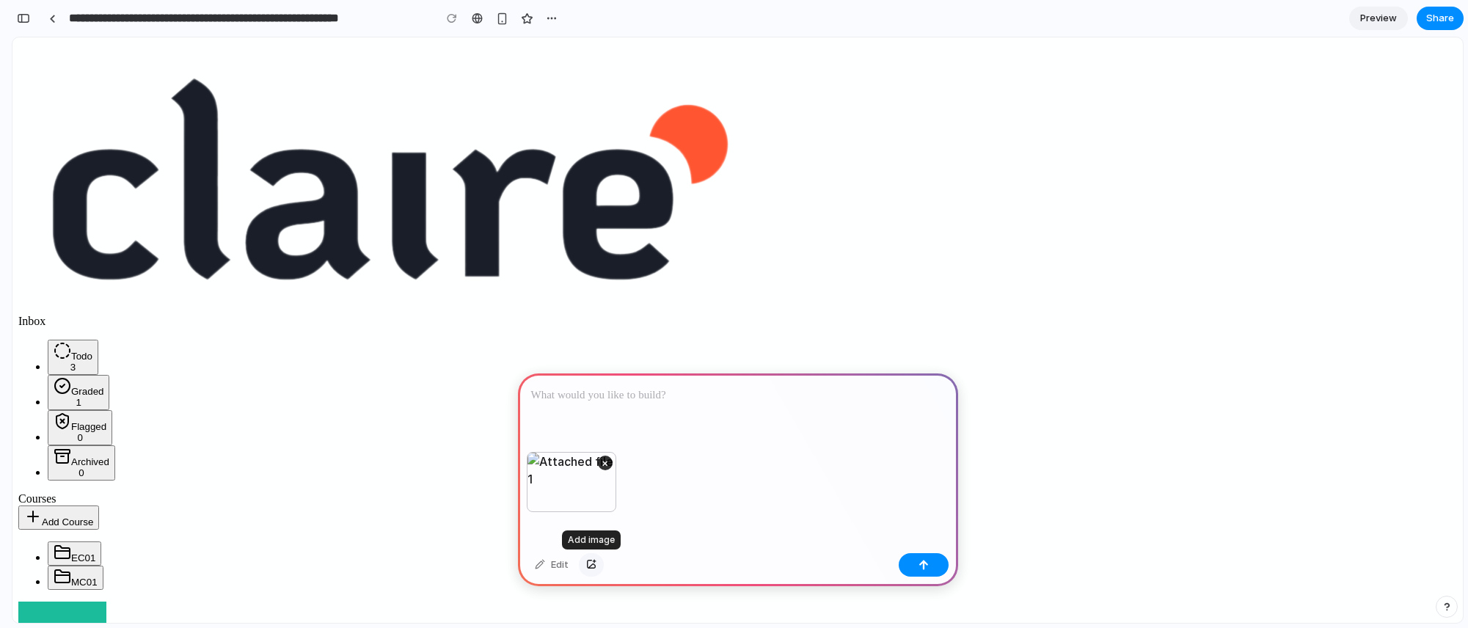
click at [589, 561] on div "button" at bounding box center [591, 565] width 10 height 9
click at [589, 393] on p at bounding box center [738, 396] width 414 height 18
click at [609, 456] on button "×" at bounding box center [605, 463] width 15 height 15
click at [575, 387] on p at bounding box center [738, 396] width 414 height 18
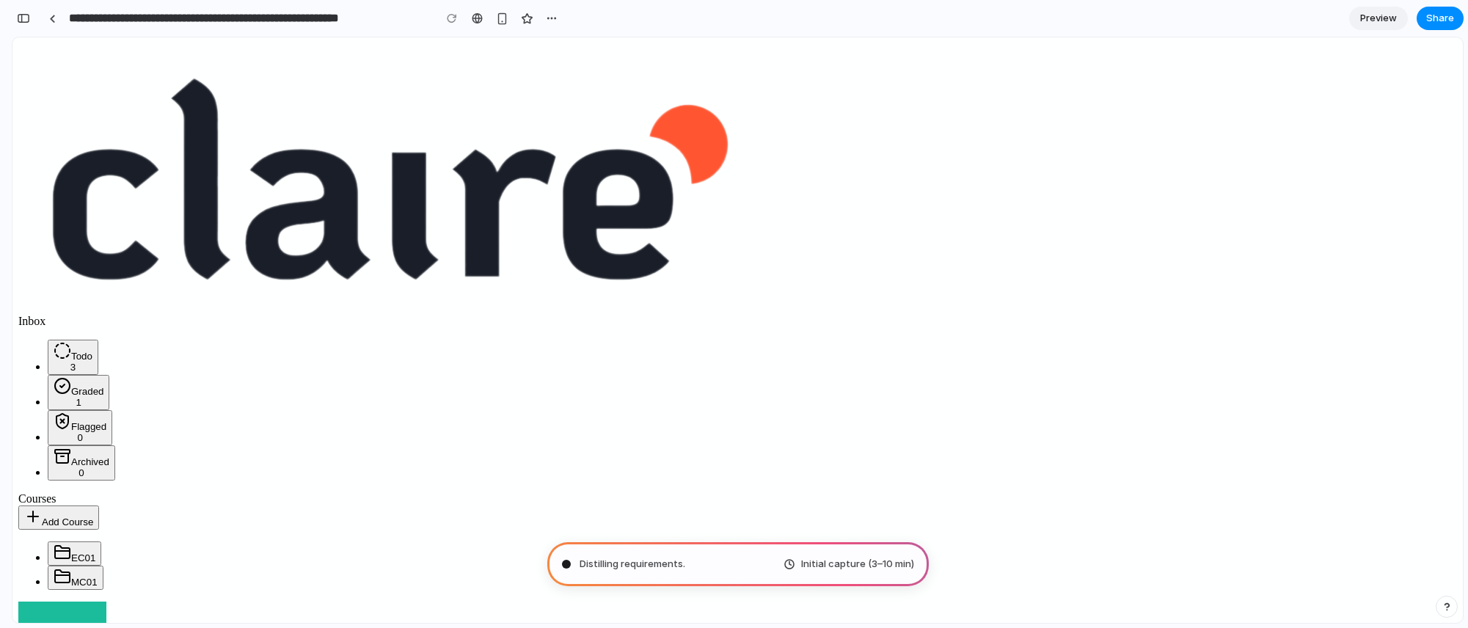
type input "**********"
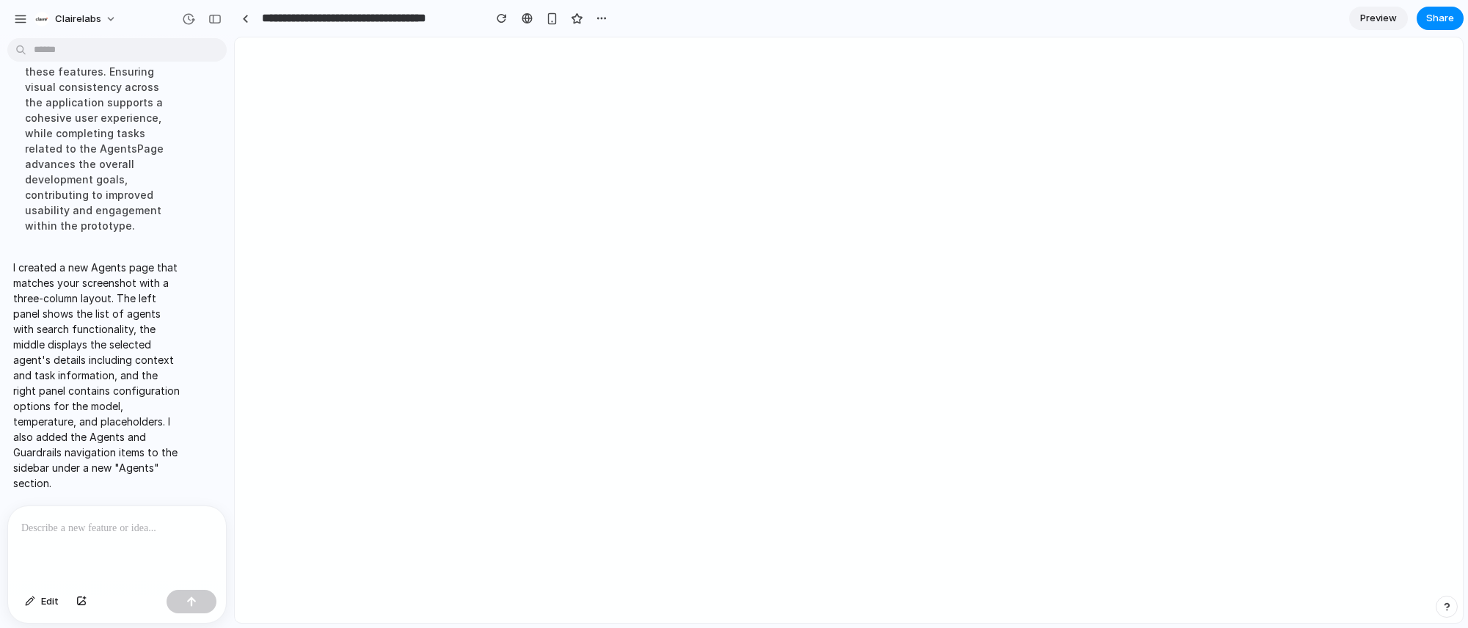
scroll to position [473, 0]
